Goal: Information Seeking & Learning: Learn about a topic

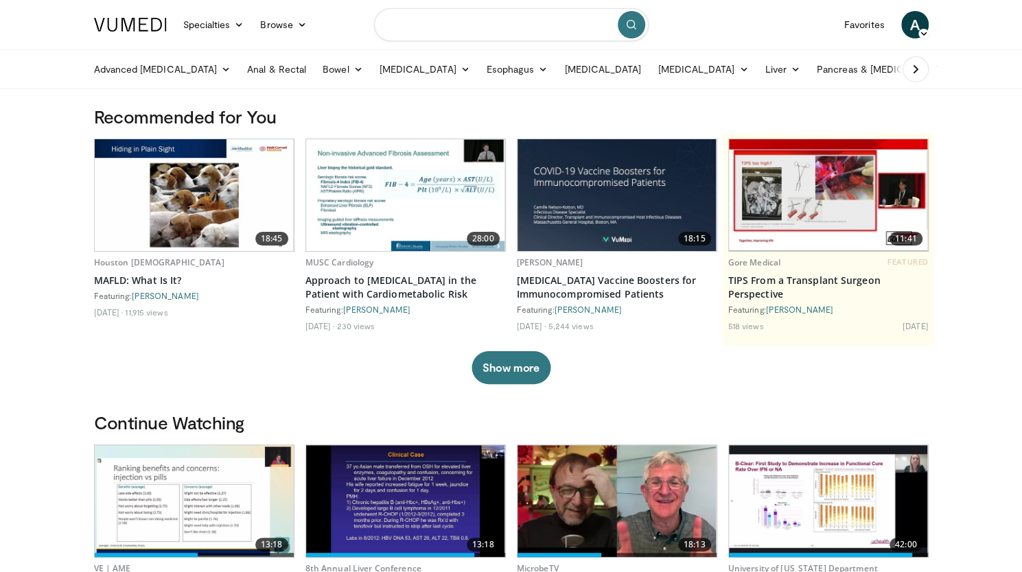
click at [489, 23] on input "Search topics, interventions" at bounding box center [511, 24] width 275 height 33
type input "**********"
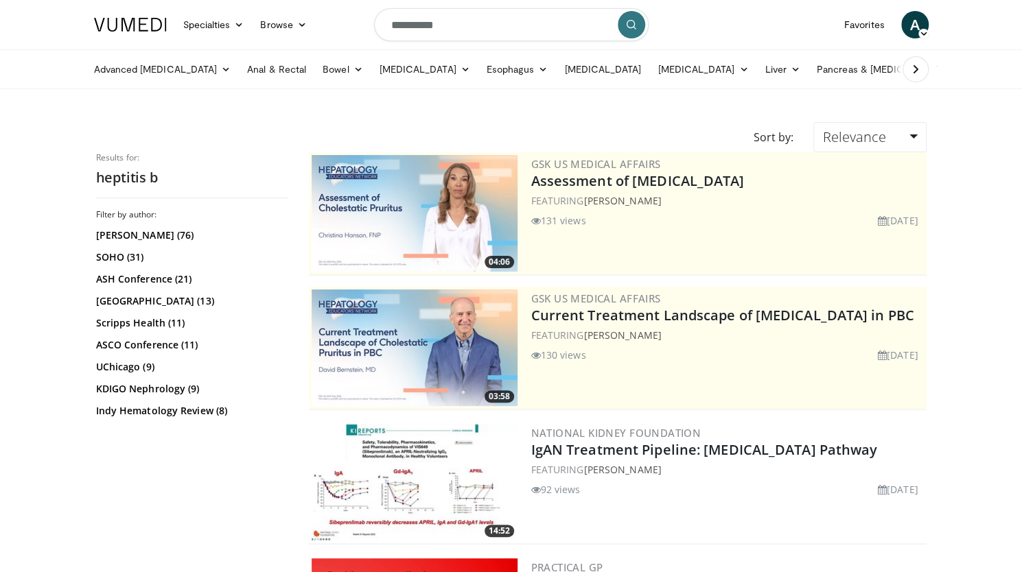
click at [636, 20] on icon "submit" at bounding box center [631, 24] width 11 height 11
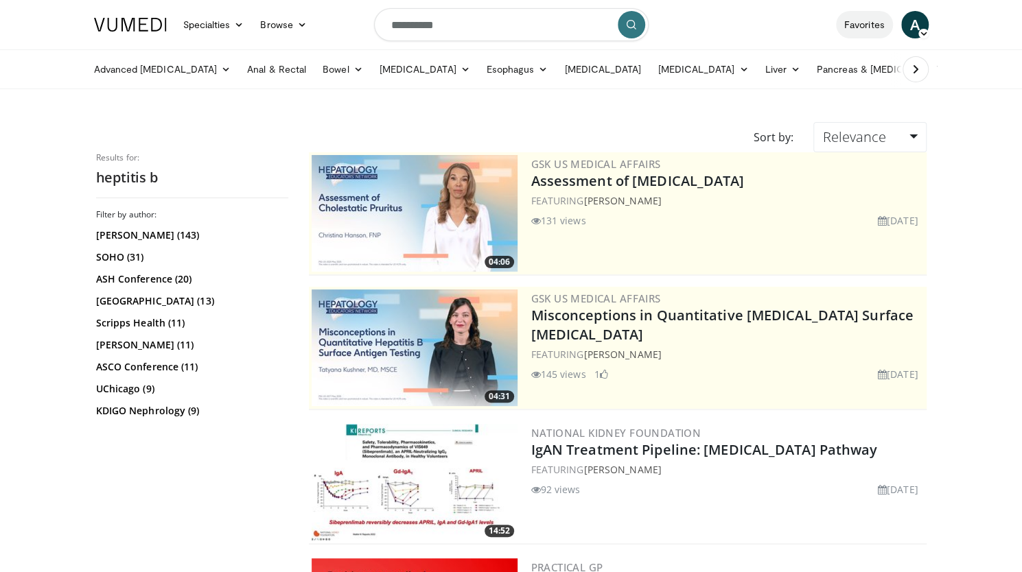
click at [870, 26] on link "Favorites" at bounding box center [864, 24] width 57 height 27
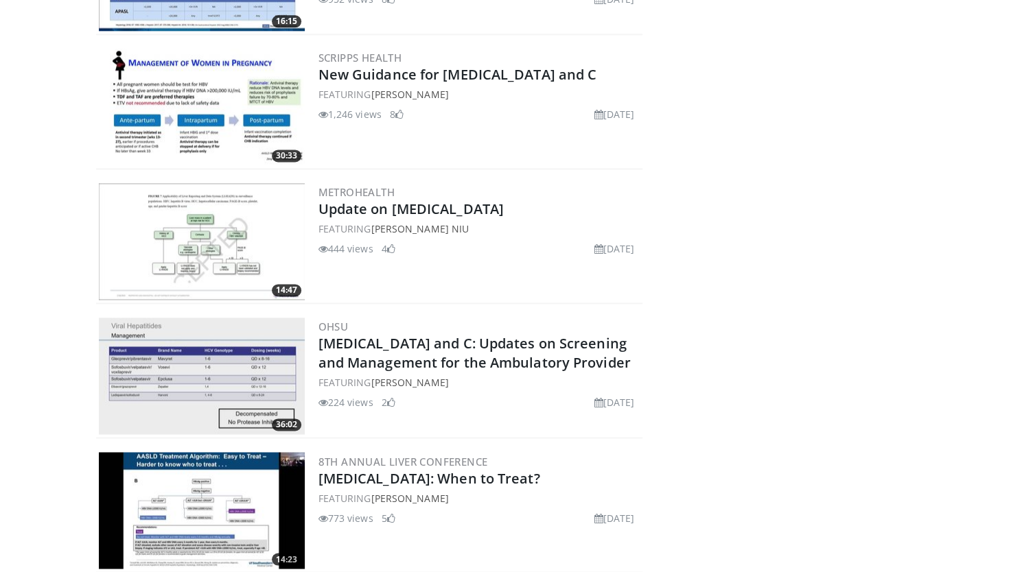
scroll to position [1073, 0]
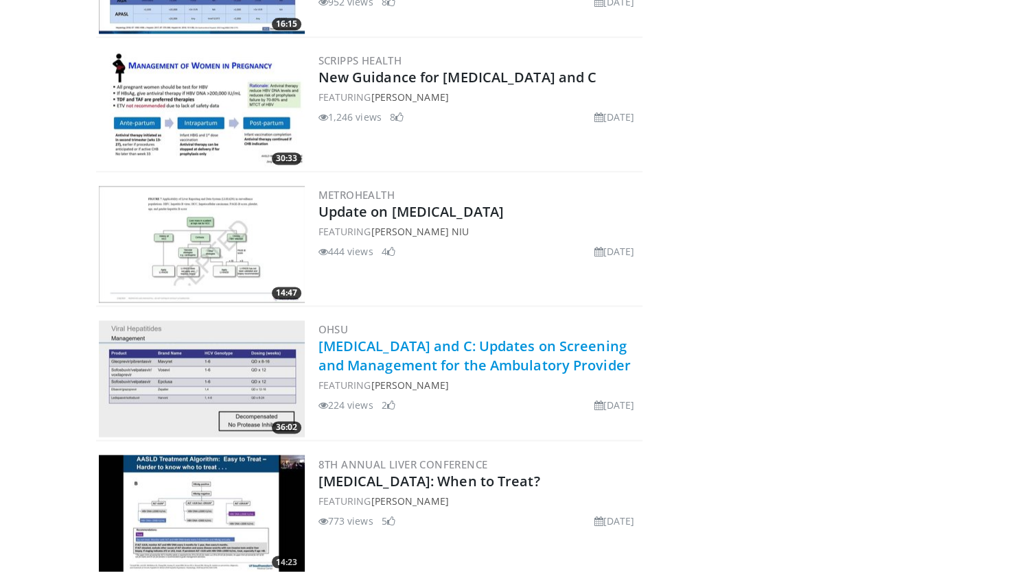
click at [450, 367] on link "Hepatitis B and C: Updates on Screening and Management for the Ambulatory Provi…" at bounding box center [474, 356] width 312 height 38
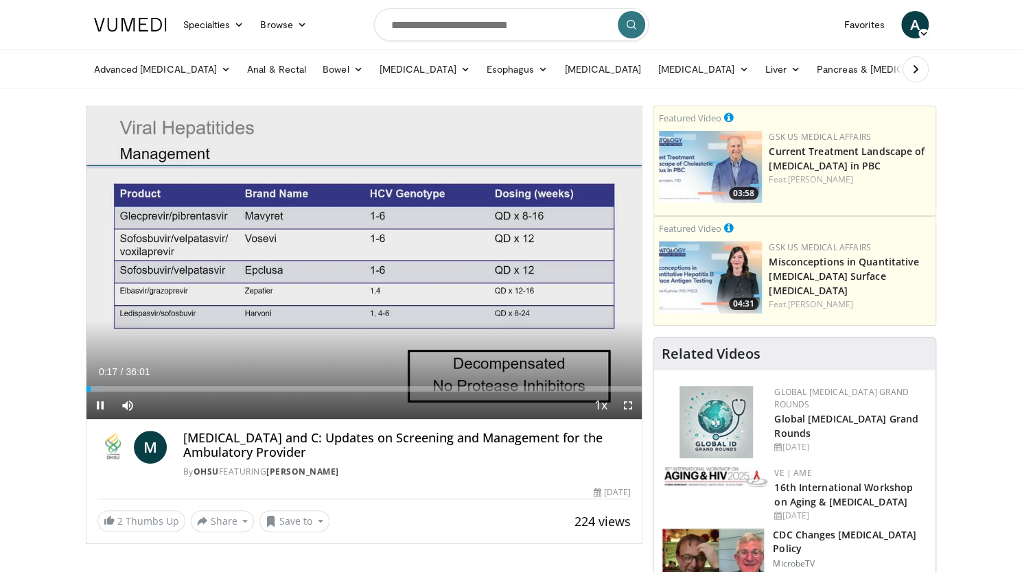
drag, startPoint x: 596, startPoint y: 408, endPoint x: 578, endPoint y: 373, distance: 39.0
click at [578, 392] on div "Current Time 0:17 / Duration 36:01 Pause Skip Backward Skip Forward Mute Loaded…" at bounding box center [364, 405] width 556 height 27
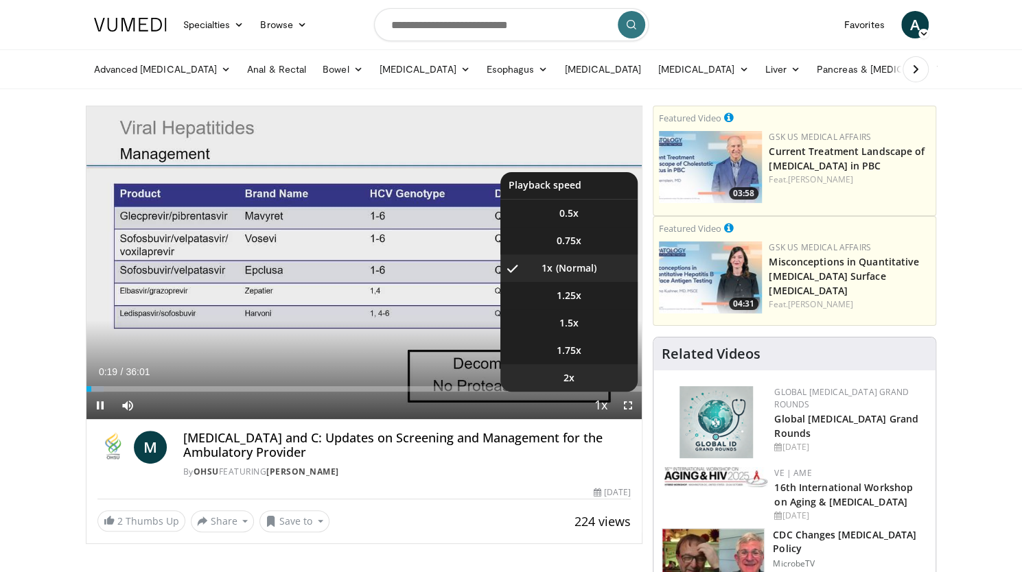
click at [570, 377] on span "2x" at bounding box center [569, 378] width 11 height 14
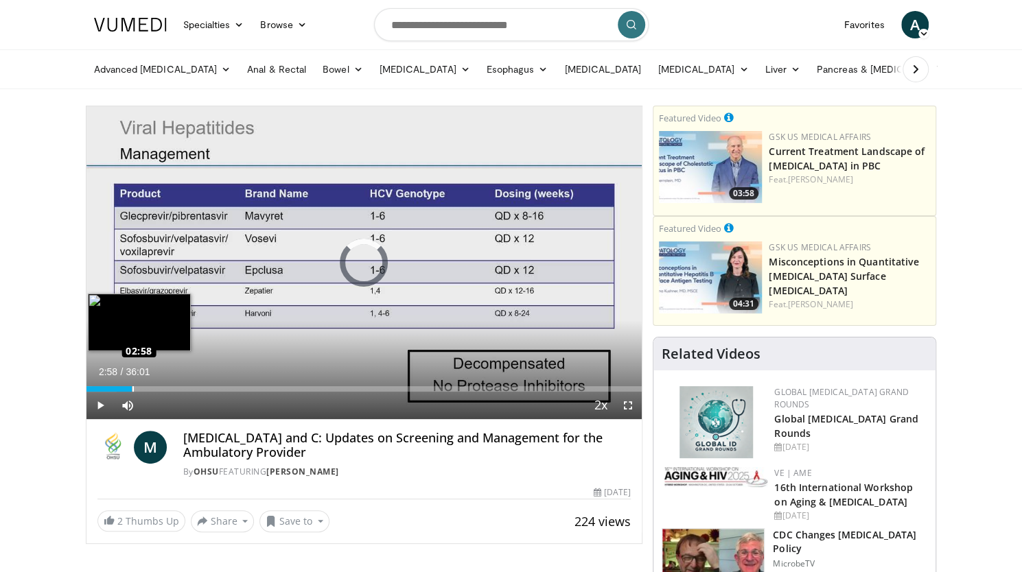
click at [132, 384] on div "Loaded : 5.51% 02:58 02:58" at bounding box center [364, 385] width 556 height 13
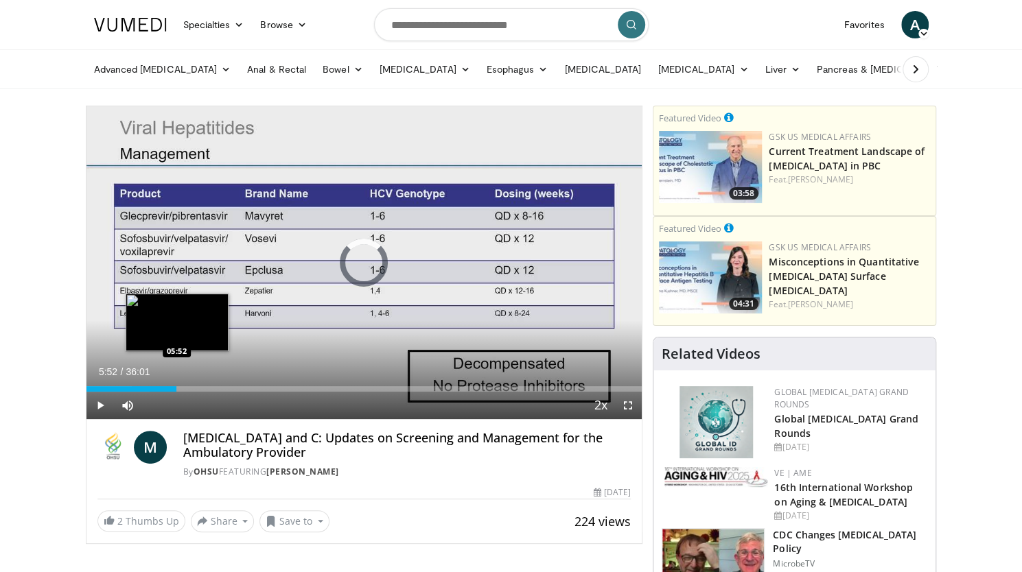
click at [176, 386] on div "Loaded : 11.47% 05:52 05:52" at bounding box center [364, 388] width 556 height 5
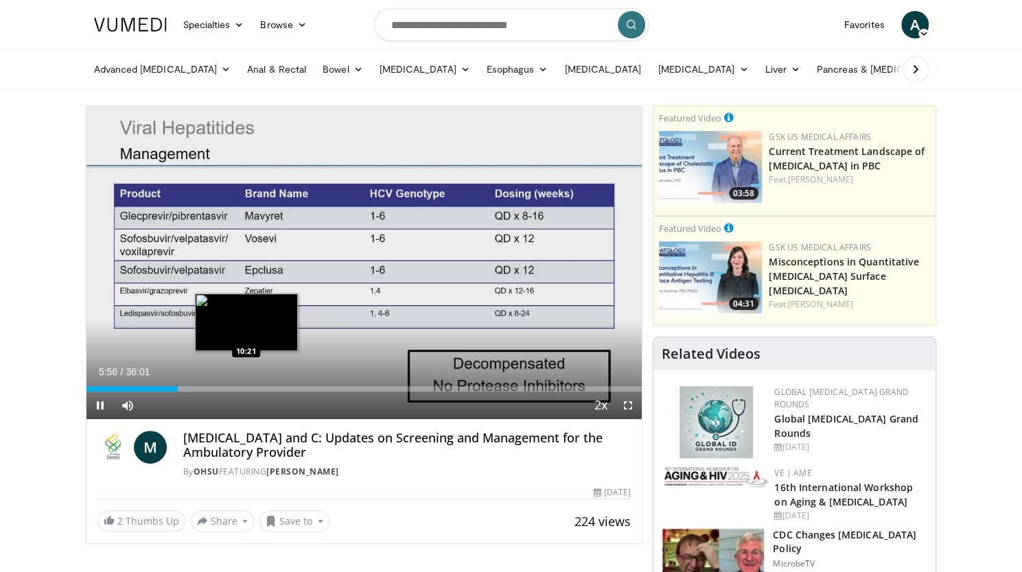
click at [246, 384] on div "Loaded : 19.28% 05:57 10:21" at bounding box center [364, 385] width 556 height 13
